Goal: Information Seeking & Learning: Learn about a topic

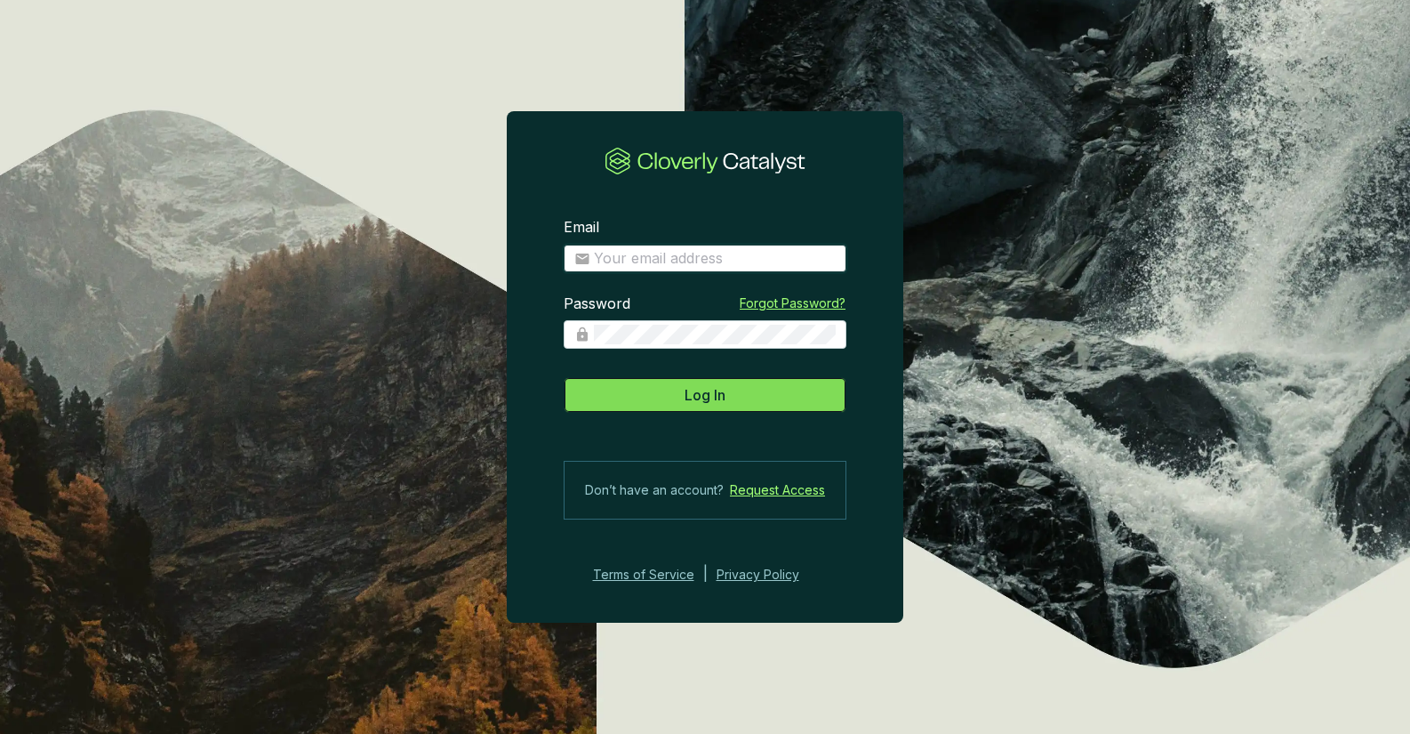
type input "[EMAIL_ADDRESS][DOMAIN_NAME]"
click at [759, 397] on button "Log In" at bounding box center [705, 395] width 283 height 36
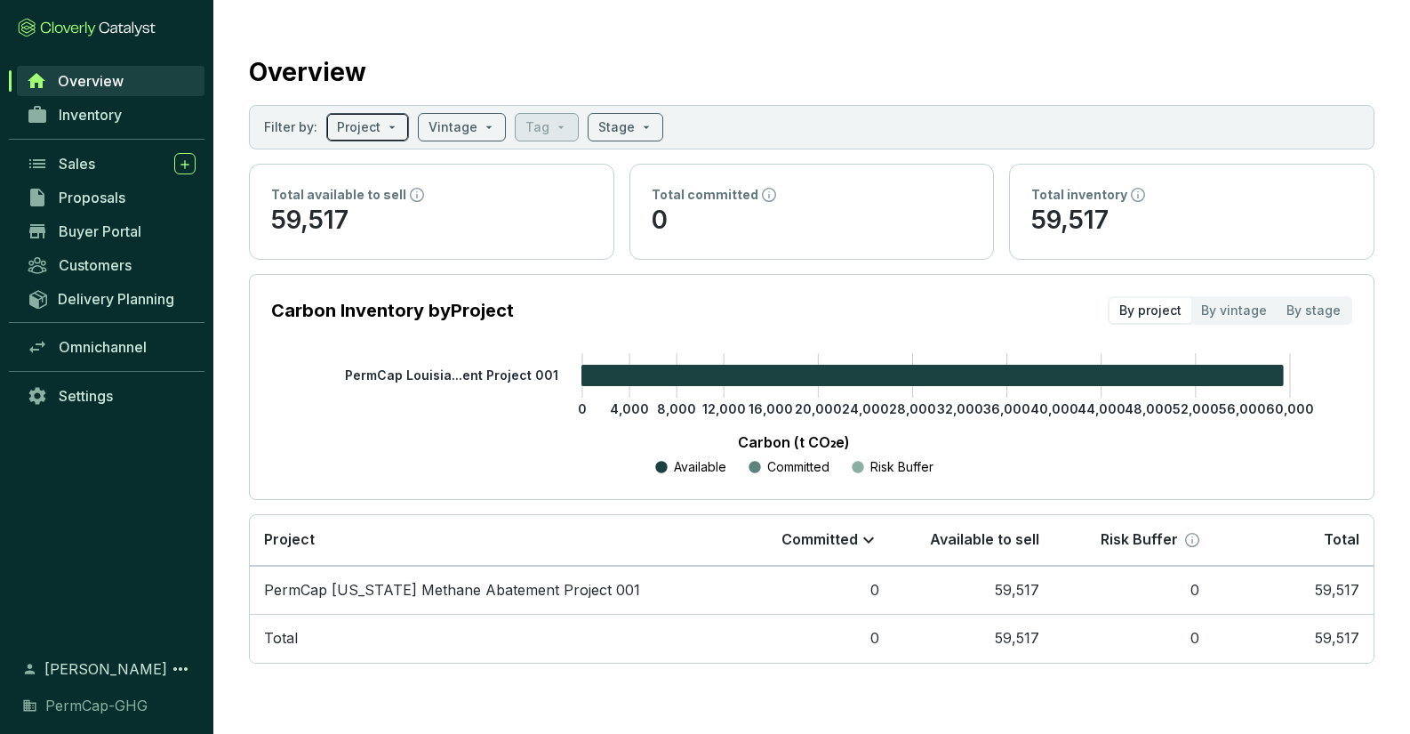
click at [383, 133] on span at bounding box center [367, 127] width 61 height 27
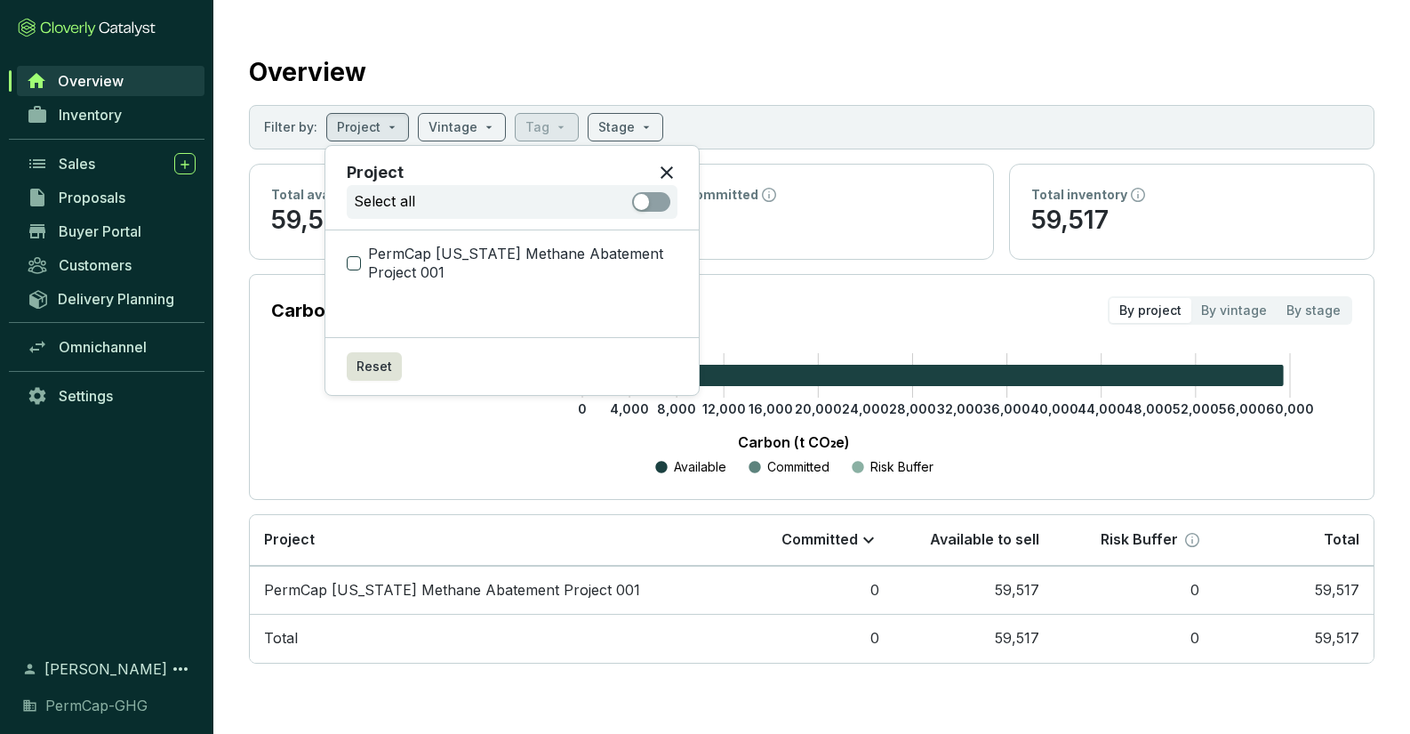
click at [351, 264] on input "PermCap [US_STATE] Methane Abatement Project 001" at bounding box center [354, 263] width 14 height 14
checkbox input "true"
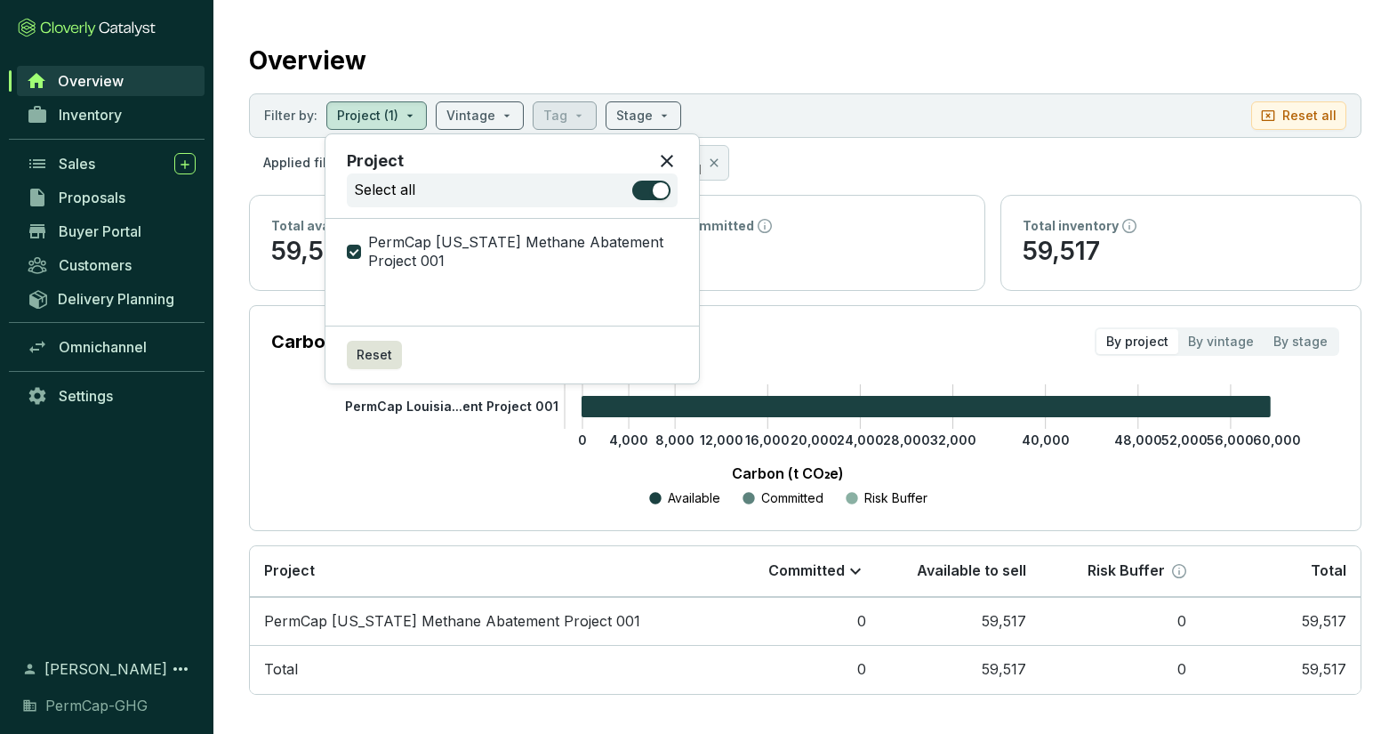
scroll to position [18, 0]
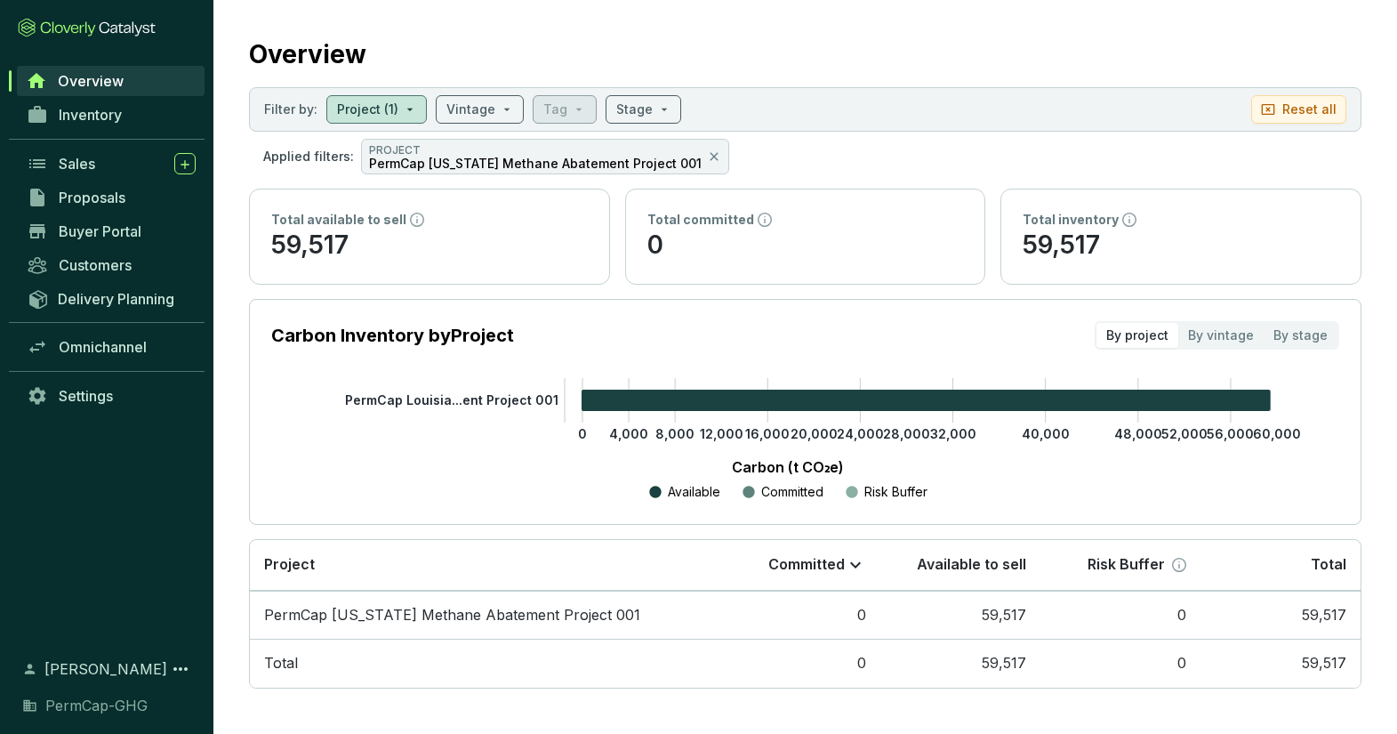
click at [959, 214] on div "Total committed" at bounding box center [805, 220] width 317 height 18
click at [320, 614] on td "PermCap [US_STATE] Methane Abatement Project 001" at bounding box center [485, 614] width 470 height 49
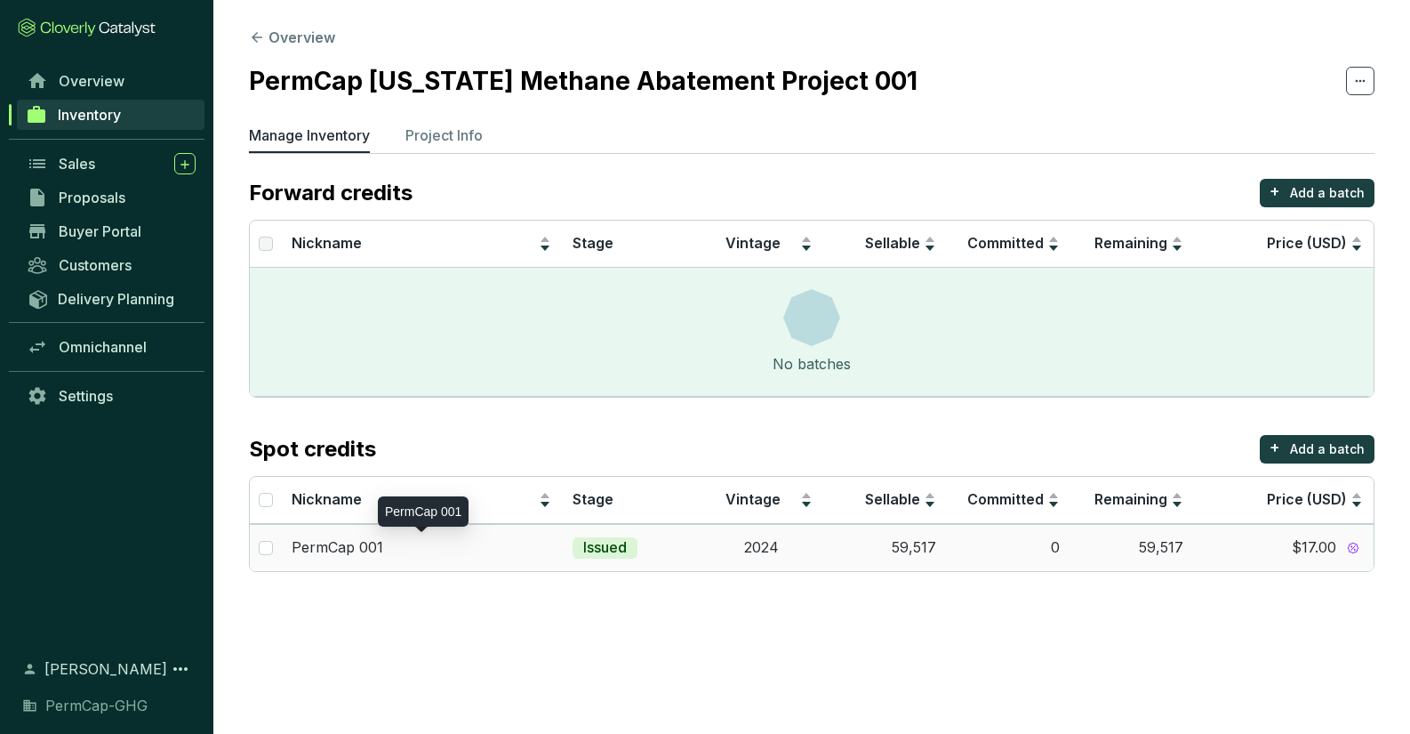
click at [317, 546] on p "PermCap 001" at bounding box center [338, 548] width 92 height 20
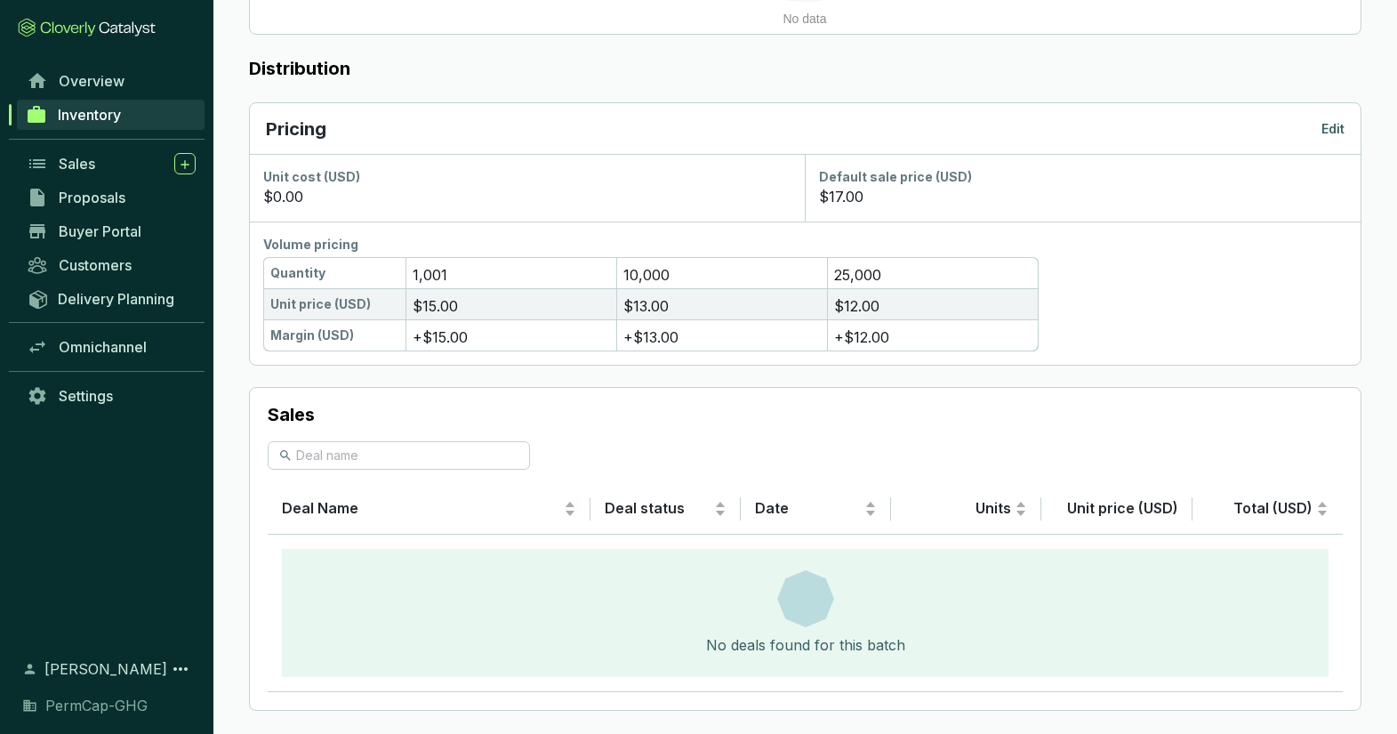
scroll to position [942, 0]
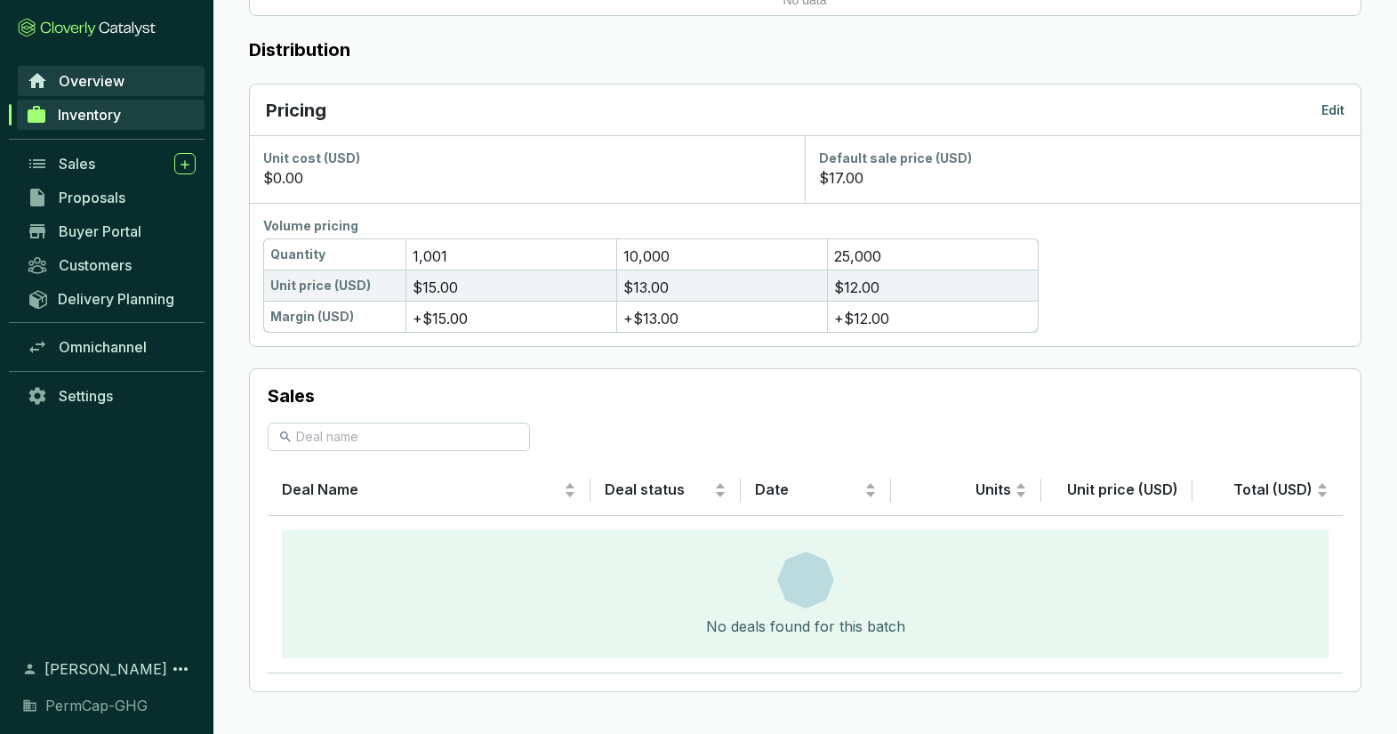
click at [90, 78] on span "Overview" at bounding box center [92, 81] width 66 height 18
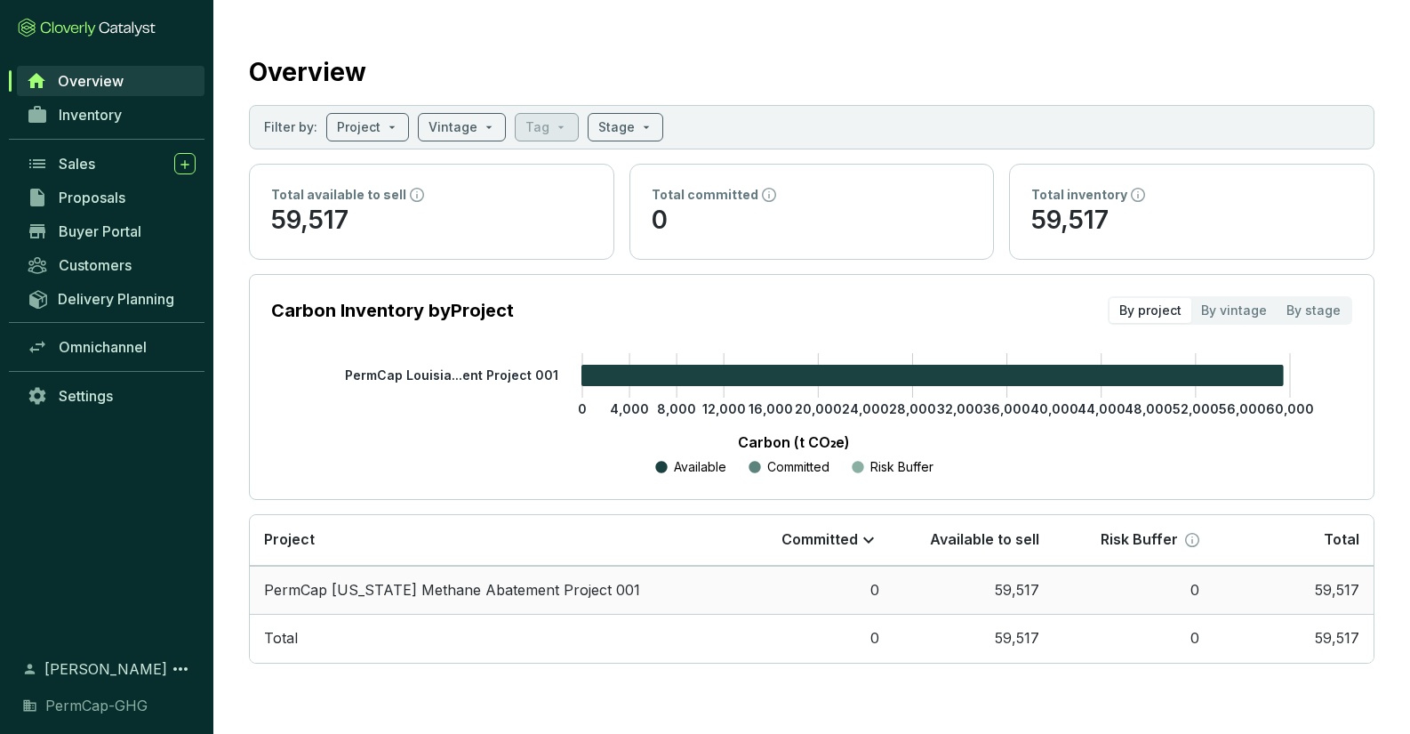
click at [463, 591] on td "PermCap [US_STATE] Methane Abatement Project 001" at bounding box center [492, 590] width 484 height 49
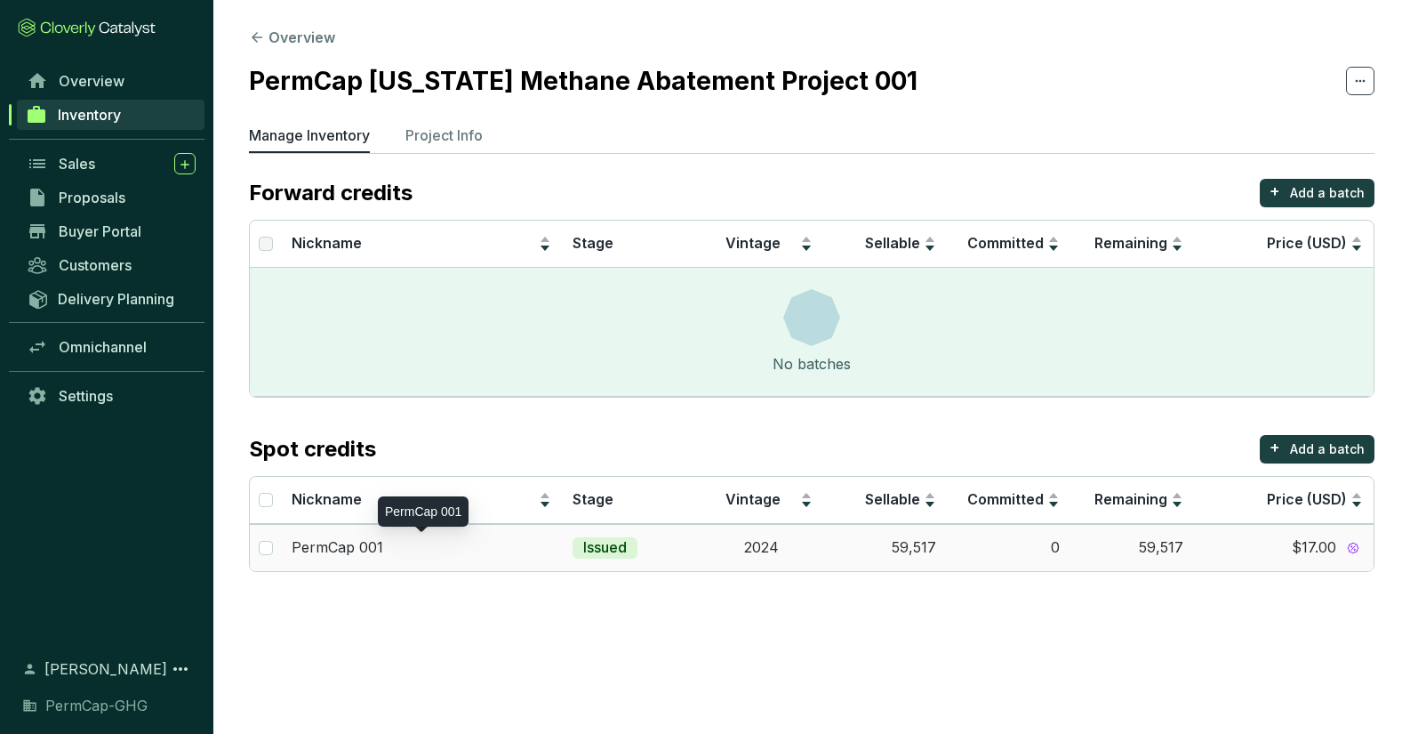
click at [374, 540] on p "PermCap 001" at bounding box center [338, 548] width 92 height 20
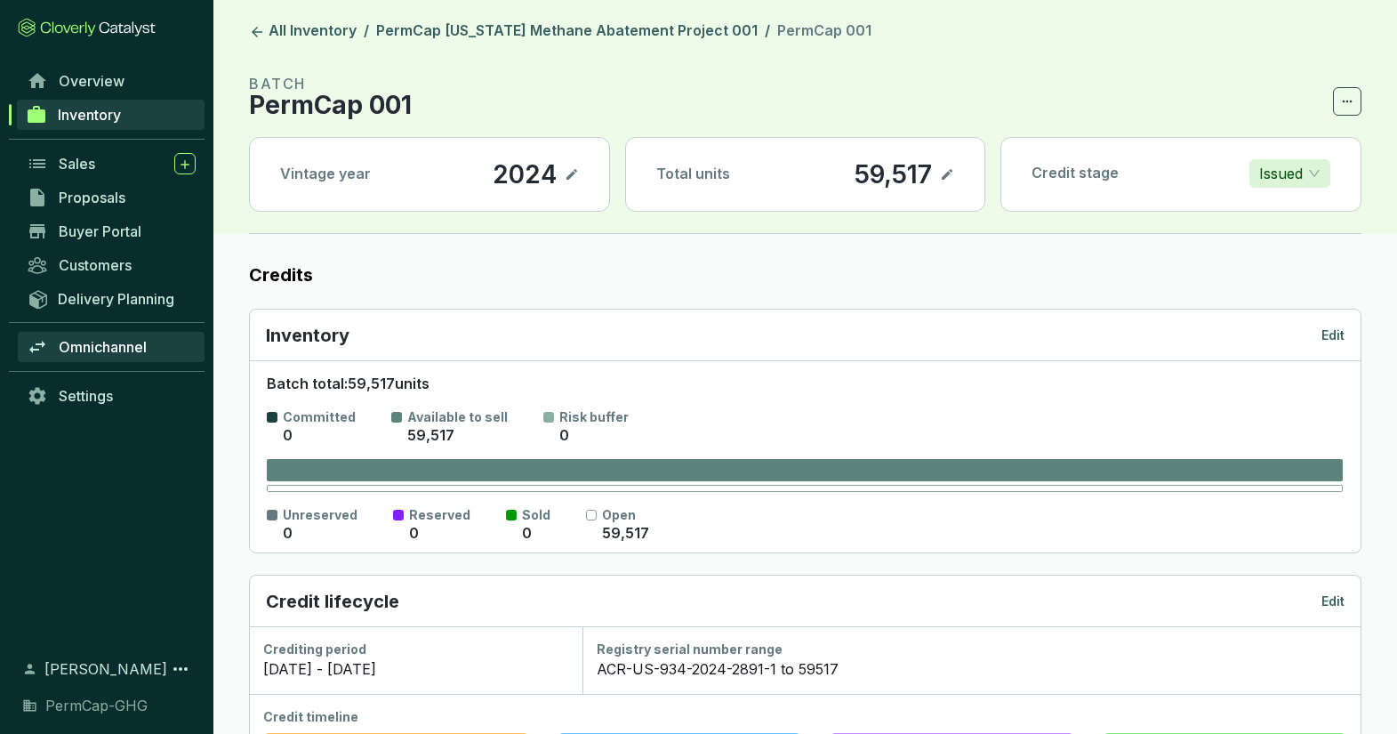
click at [96, 333] on link "Omnichannel" at bounding box center [111, 347] width 187 height 30
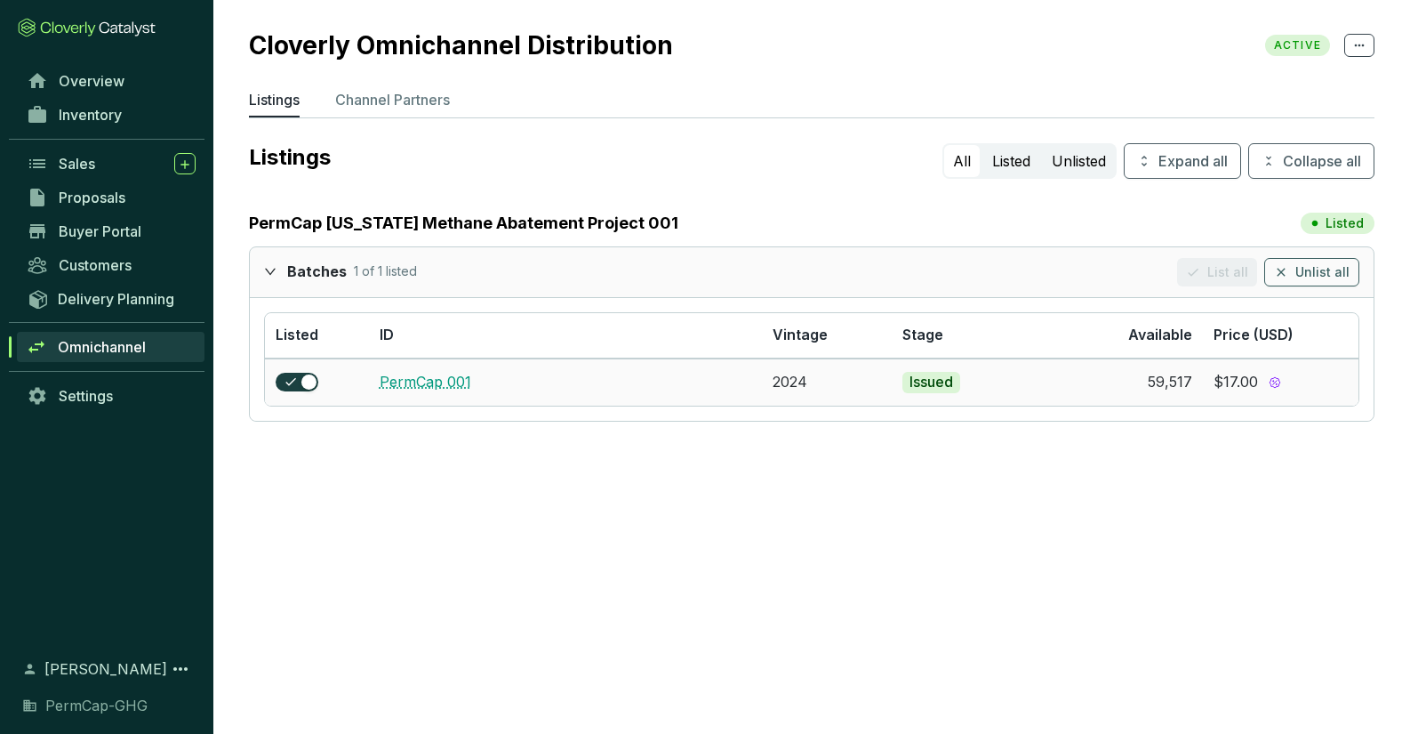
click at [453, 379] on link "PermCap 001" at bounding box center [426, 382] width 92 height 18
